Goal: Ask a question

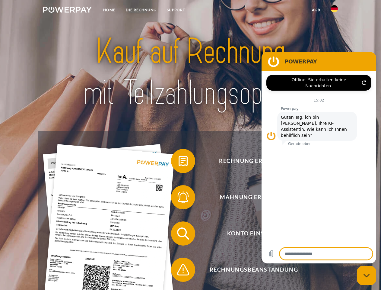
click at [67, 11] on img at bounding box center [67, 10] width 49 height 6
click at [335, 11] on img at bounding box center [334, 8] width 7 height 7
click at [316, 10] on link "agb" at bounding box center [316, 10] width 19 height 11
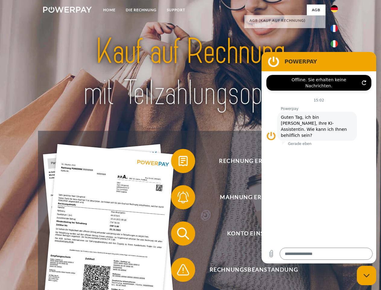
click at [179, 162] on span at bounding box center [174, 161] width 30 height 30
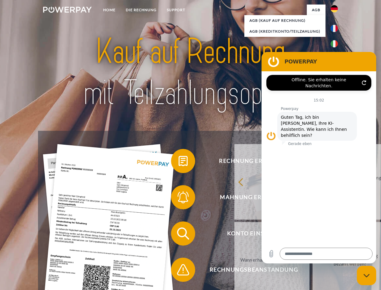
click at [179, 198] on div "Rechnung erhalten? Mahnung erhalten? Konto einsehen" at bounding box center [190, 252] width 305 height 242
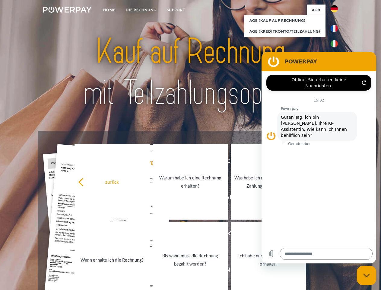
click at [179, 235] on link "Bis wann muss die Rechnung bezahlt werden?" at bounding box center [190, 259] width 75 height 75
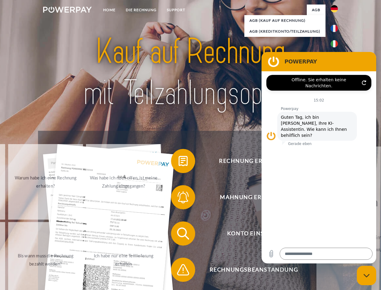
click at [179, 271] on span at bounding box center [174, 270] width 30 height 30
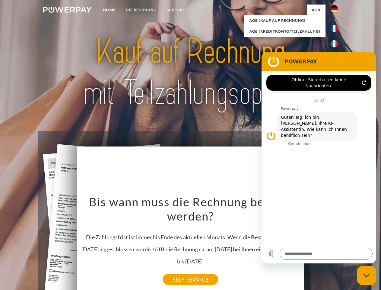
click at [367, 275] on icon "Messaging-Fenster schließen" at bounding box center [367, 276] width 6 height 4
type textarea "*"
